Goal: Task Accomplishment & Management: Manage account settings

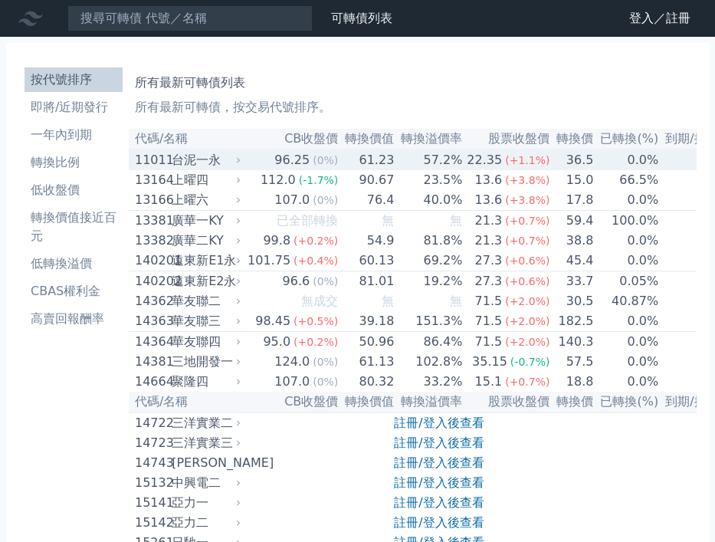
scroll to position [7328, 0]
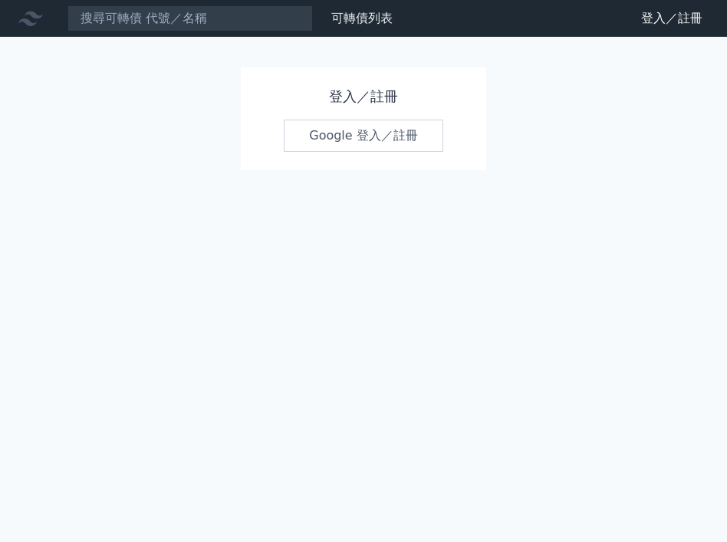
click at [392, 143] on link "Google 登入／註冊" at bounding box center [363, 136] width 159 height 32
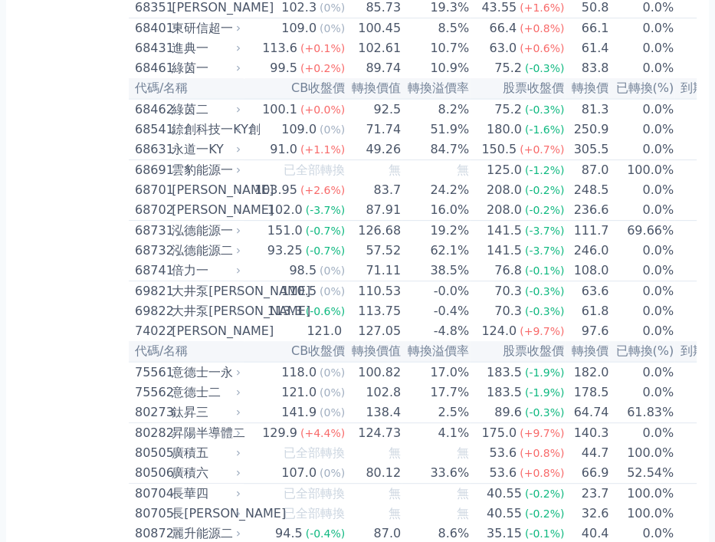
scroll to position [7376, 0]
